Goal: Communication & Community: Answer question/provide support

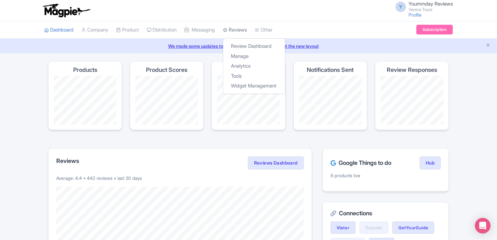
click at [240, 31] on link "Reviews" at bounding box center [235, 30] width 24 height 18
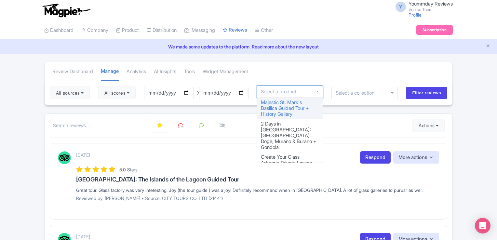
click at [320, 92] on div at bounding box center [290, 92] width 66 height 12
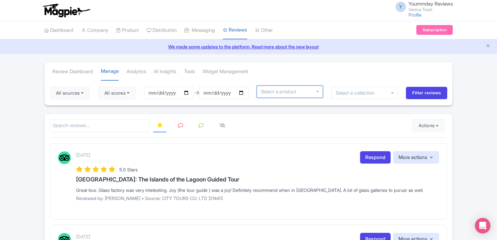
click at [320, 92] on div at bounding box center [290, 92] width 66 height 12
click at [387, 92] on div at bounding box center [365, 92] width 66 height 12
click at [393, 90] on div at bounding box center [365, 92] width 66 height 12
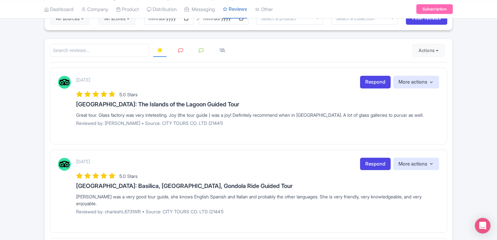
scroll to position [79, 0]
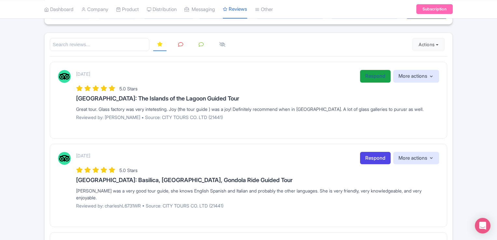
click at [372, 76] on link "Respond" at bounding box center [375, 76] width 31 height 13
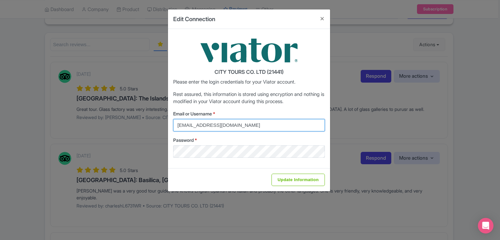
paste input "reception@venicecitytours.it"
click at [257, 153] on div "Email or Username * reception@venicecitytours.it Password *" at bounding box center [249, 134] width 152 height 48
type input "reception@venicecitytours.it"
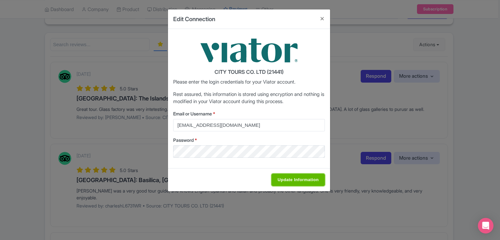
click at [293, 184] on input "Update Information" at bounding box center [297, 180] width 53 height 12
type input "Saving..."
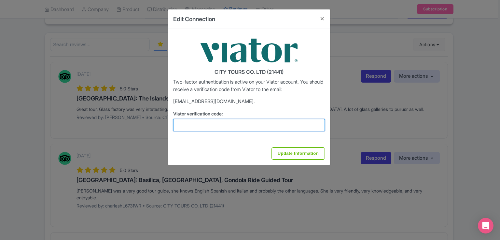
drag, startPoint x: 205, startPoint y: 126, endPoint x: 212, endPoint y: 126, distance: 6.8
click at [205, 126] on input "Viator verification code:" at bounding box center [249, 125] width 152 height 12
paste input "345000"
type input "345000"
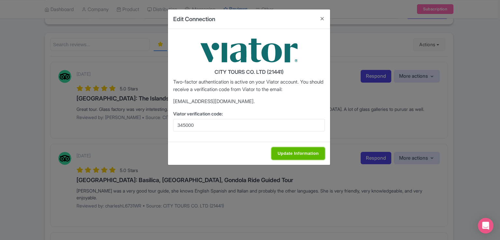
click at [290, 154] on input "Update Information" at bounding box center [297, 153] width 53 height 12
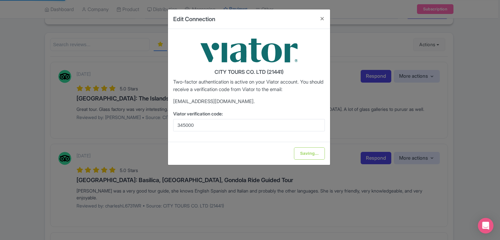
type input "Update Information"
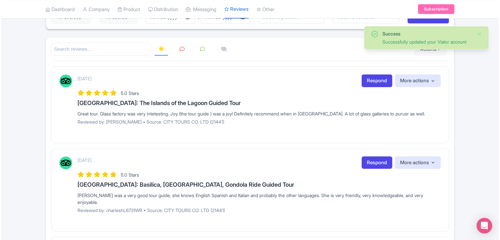
scroll to position [79, 0]
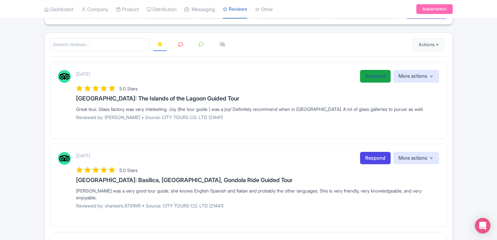
click at [368, 77] on link "Respond" at bounding box center [375, 76] width 31 height 13
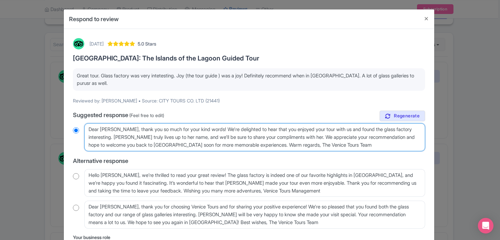
drag, startPoint x: 113, startPoint y: 137, endPoint x: 307, endPoint y: 137, distance: 193.7
click at [307, 137] on textarea "Dear Brian, thank you so much for your kind words! We're delighted to hear that…" at bounding box center [254, 137] width 341 height 28
type textarea "Dear Brian, thank you so much for your kind words! We're delighted to hear that…"
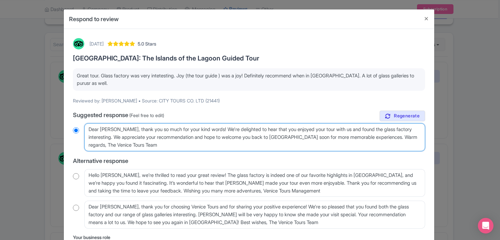
radio input "true"
click at [307, 137] on textarea "Dear Brian, thank you so much for your kind words! We're delighted to hear that…" at bounding box center [254, 137] width 341 height 28
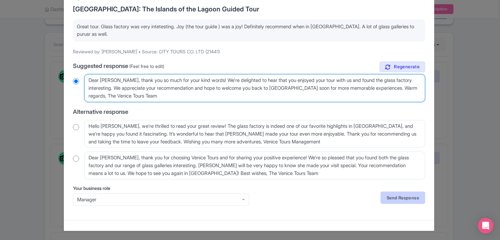
type textarea "Dear Brian, thank you so much for your kind words! We're delighted to hear that…"
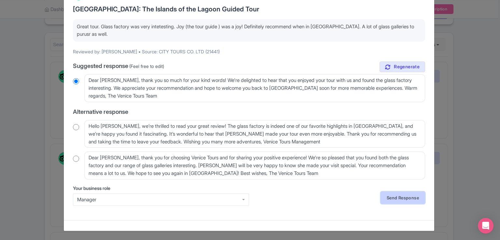
click at [393, 198] on link "Send Response" at bounding box center [402, 198] width 45 height 12
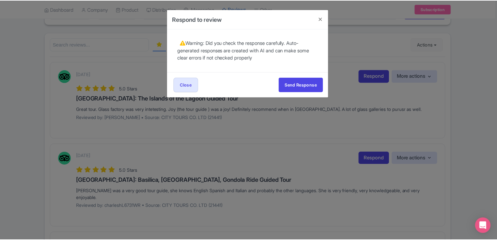
scroll to position [0, 0]
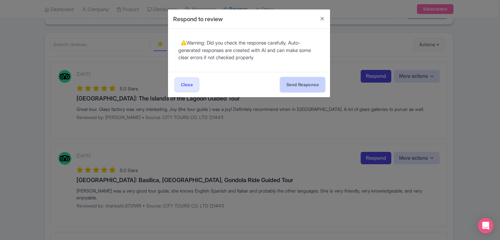
click at [306, 83] on button "Send Response" at bounding box center [302, 84] width 45 height 15
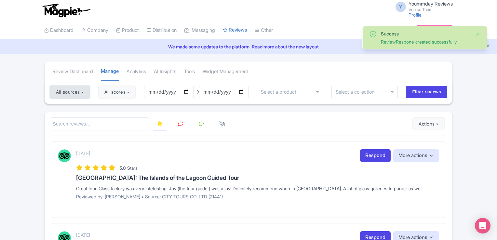
click at [83, 90] on button "All sources" at bounding box center [70, 92] width 40 height 13
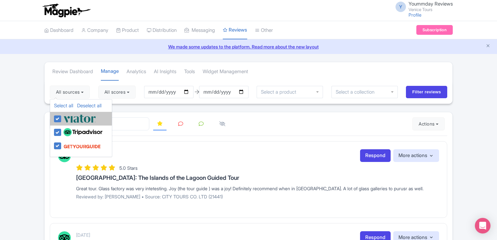
click at [62, 120] on label at bounding box center [79, 118] width 34 height 11
click at [62, 118] on input "checkbox" at bounding box center [64, 115] width 4 height 4
checkbox input "false"
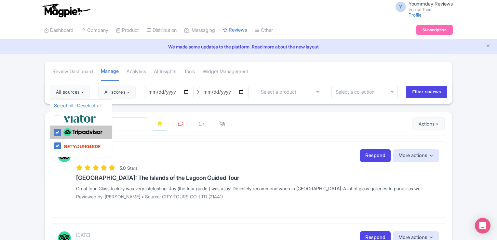
click at [62, 132] on label at bounding box center [82, 132] width 41 height 11
click at [62, 131] on input "checkbox" at bounding box center [64, 129] width 4 height 4
checkbox input "false"
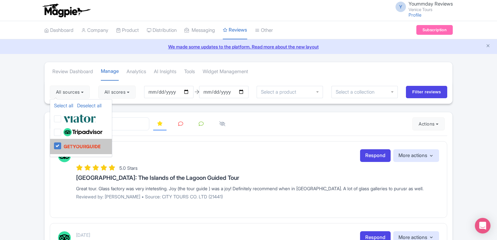
click at [87, 144] on img at bounding box center [81, 146] width 37 height 12
click at [66, 144] on input "checkbox" at bounding box center [64, 142] width 4 height 4
click at [62, 145] on label at bounding box center [81, 146] width 39 height 12
click at [62, 145] on input "checkbox" at bounding box center [64, 142] width 4 height 4
checkbox input "true"
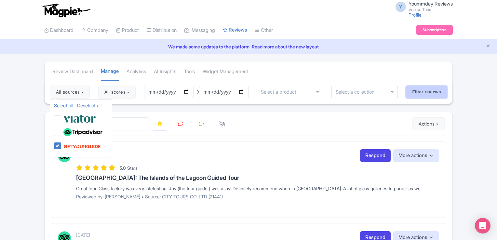
click at [418, 91] on input "Filter reviews" at bounding box center [426, 92] width 41 height 12
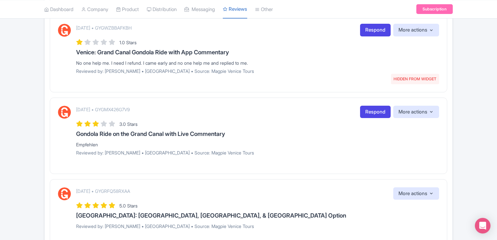
scroll to position [784, 0]
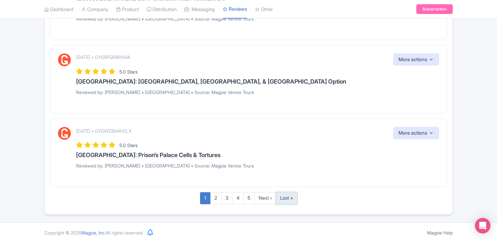
click at [283, 194] on link "Last »" at bounding box center [286, 198] width 21 height 12
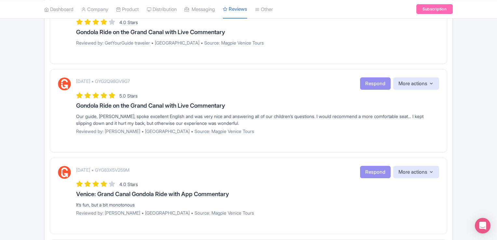
scroll to position [430, 0]
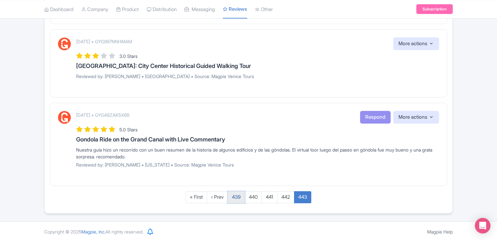
click at [240, 198] on link "439" at bounding box center [236, 197] width 17 height 12
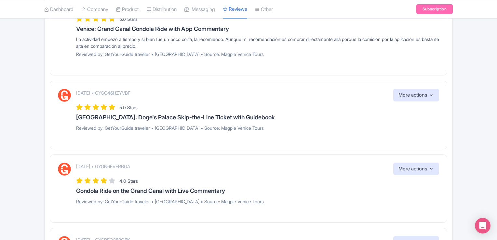
scroll to position [747, 0]
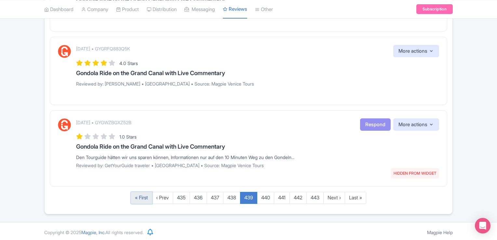
click at [138, 195] on link "« First" at bounding box center [141, 198] width 21 height 12
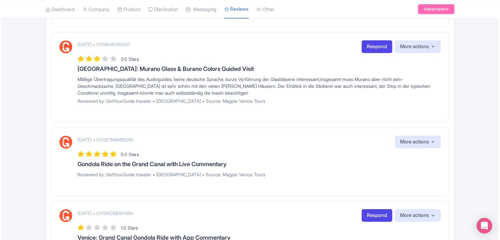
scroll to position [469, 0]
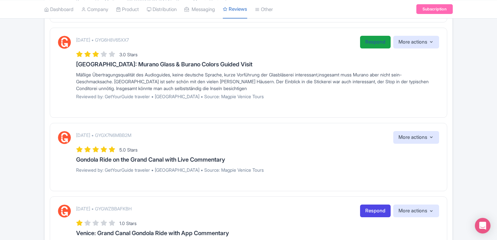
click at [366, 43] on link "Respond" at bounding box center [375, 42] width 31 height 13
